Goal: Navigation & Orientation: Understand site structure

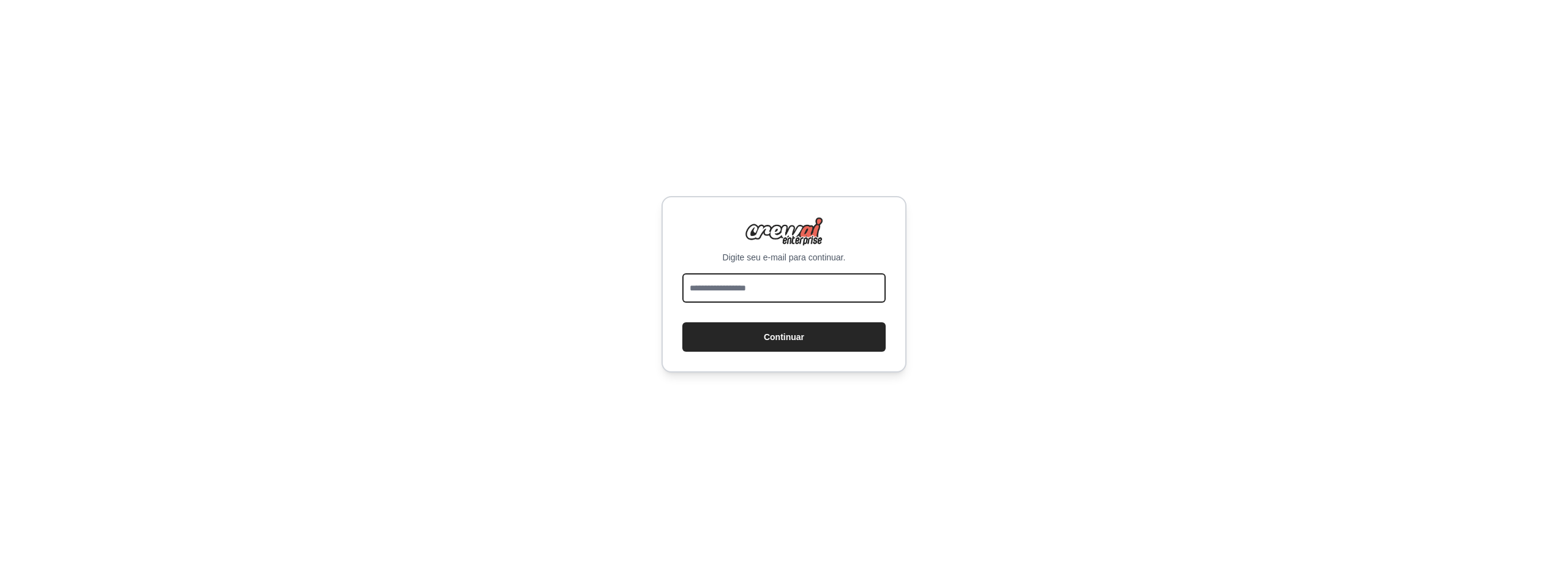
click at [748, 288] on input "email" at bounding box center [784, 288] width 203 height 29
type input "**********"
click at [761, 333] on button "Continuar" at bounding box center [784, 337] width 203 height 29
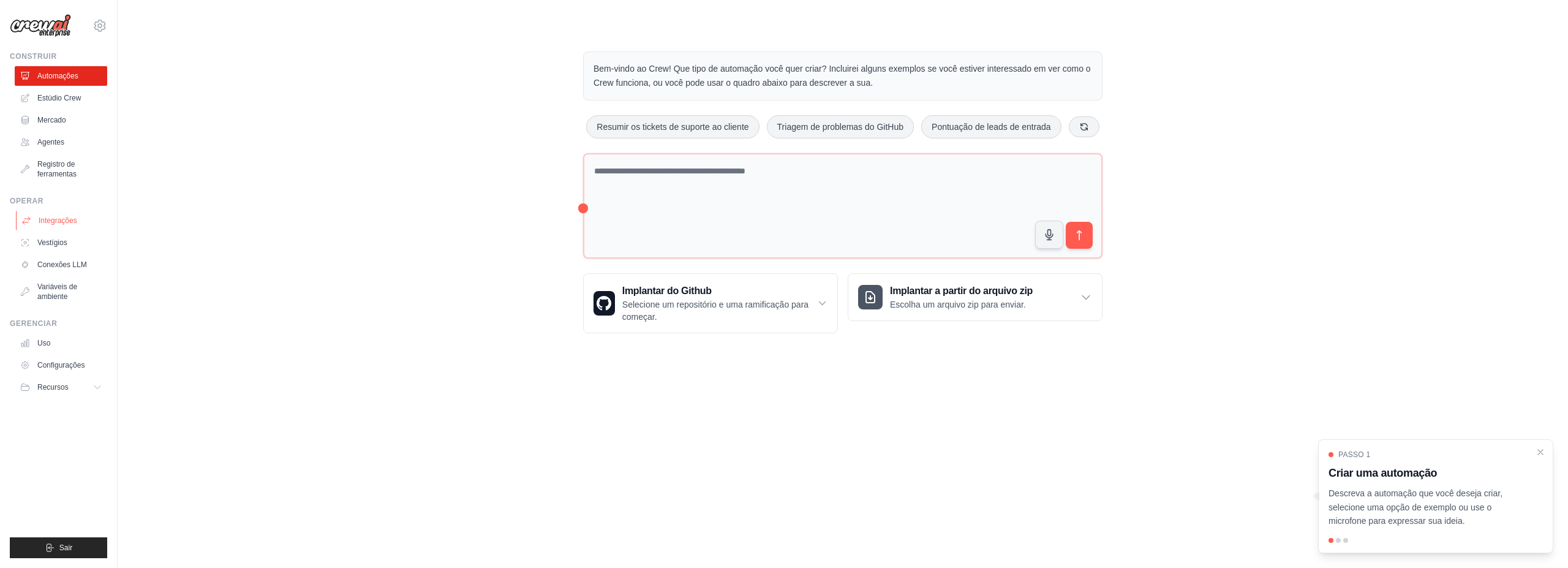
click at [59, 222] on font "Integrações" at bounding box center [59, 221] width 39 height 9
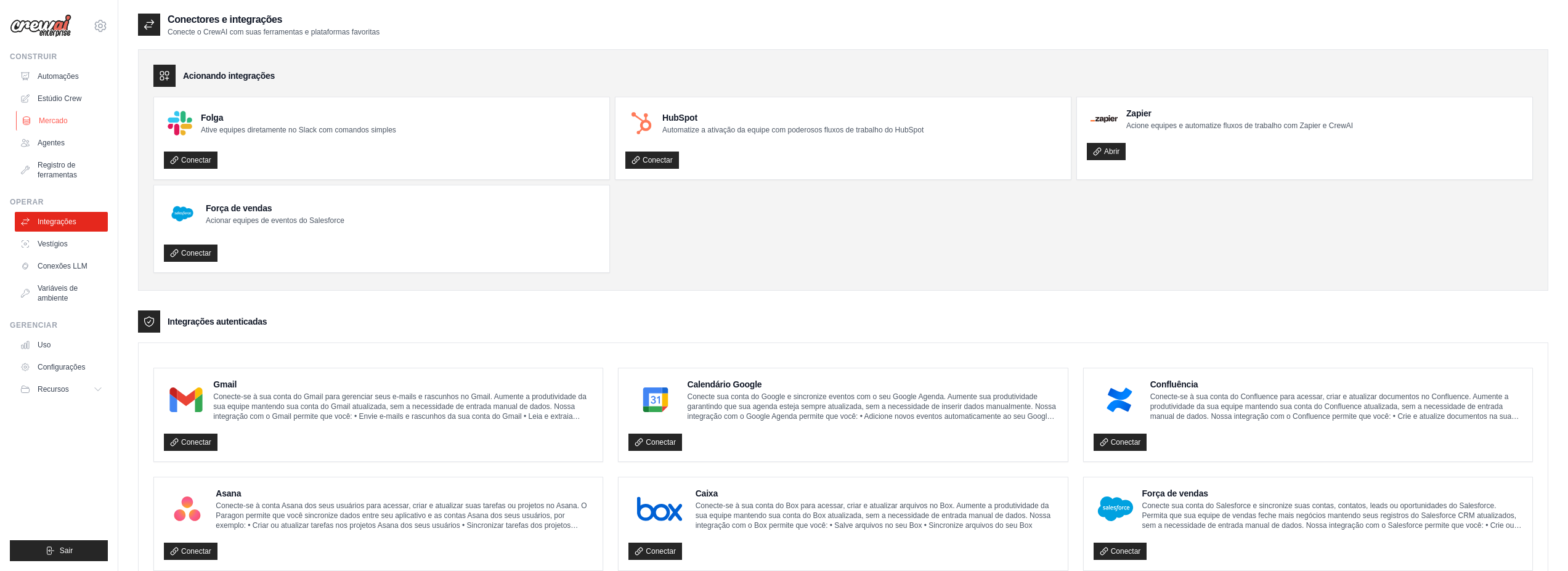
click at [69, 122] on link "Mercado" at bounding box center [62, 121] width 93 height 20
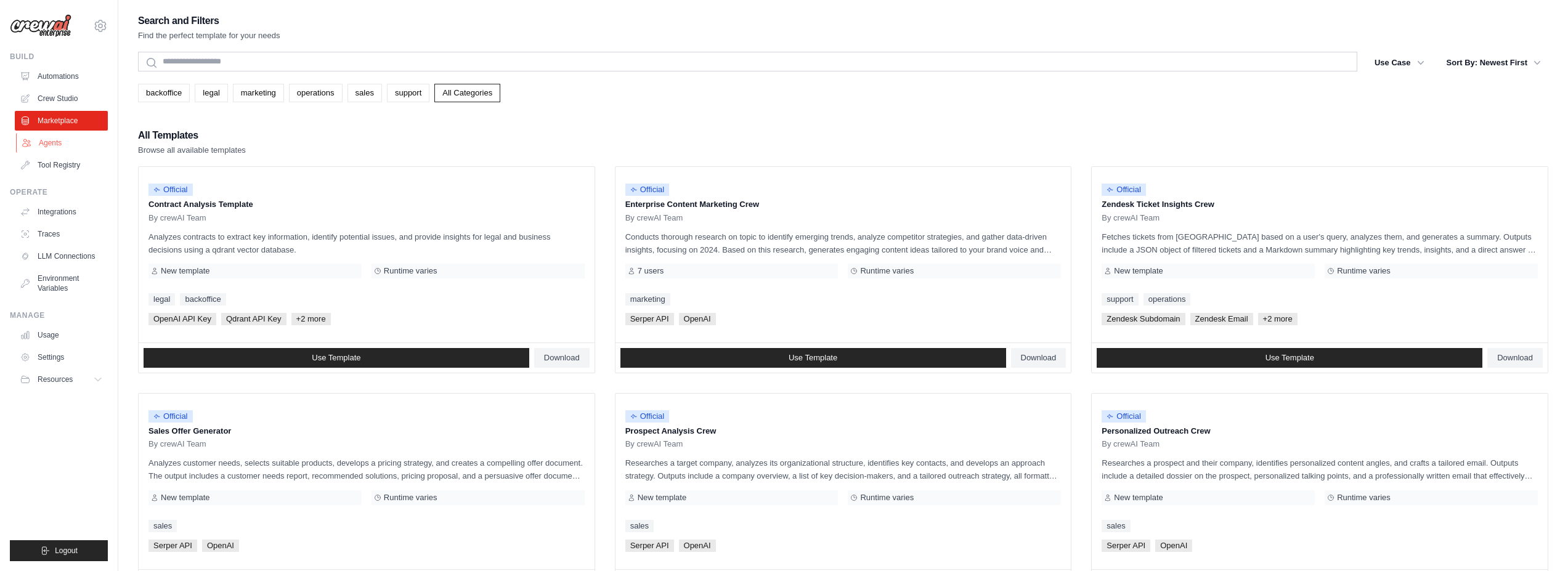
click at [61, 142] on link "Agents" at bounding box center [62, 143] width 93 height 20
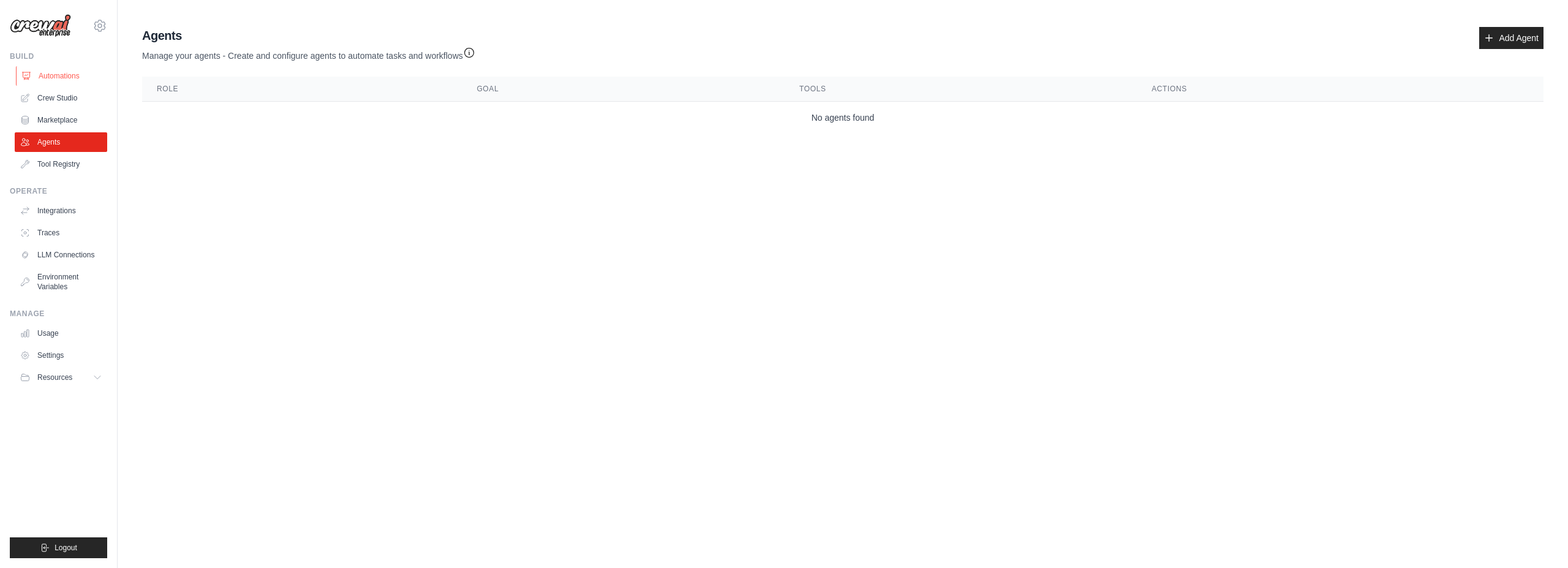
click at [59, 74] on link "Automations" at bounding box center [62, 76] width 93 height 20
